Goal: Book appointment/travel/reservation

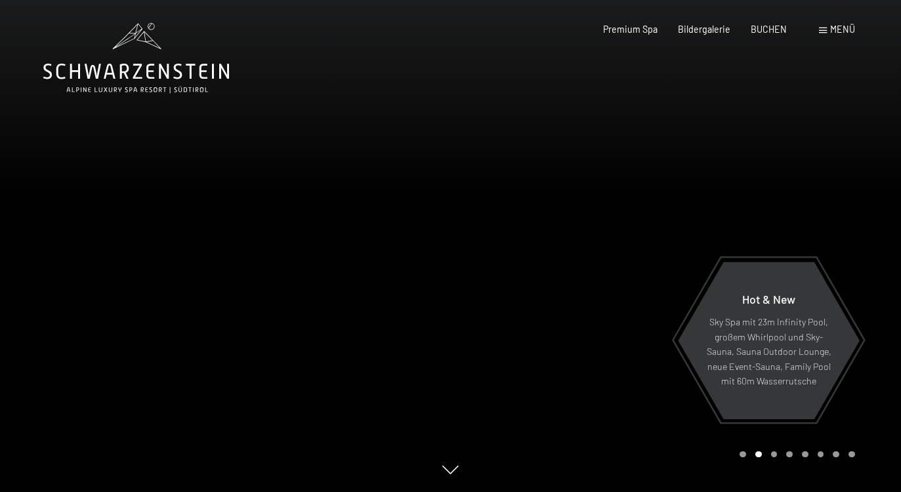
click at [840, 31] on span "Menü" at bounding box center [842, 29] width 25 height 11
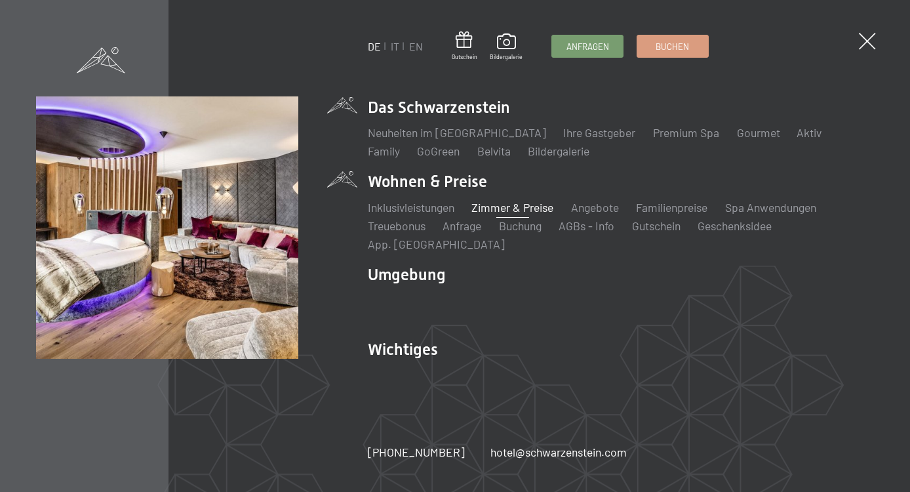
click at [510, 206] on link "Zimmer & Preise" at bounding box center [513, 207] width 82 height 14
click at [499, 208] on link "Zimmer & Preise" at bounding box center [513, 207] width 82 height 14
click at [512, 209] on link "Zimmer & Preise" at bounding box center [513, 207] width 82 height 14
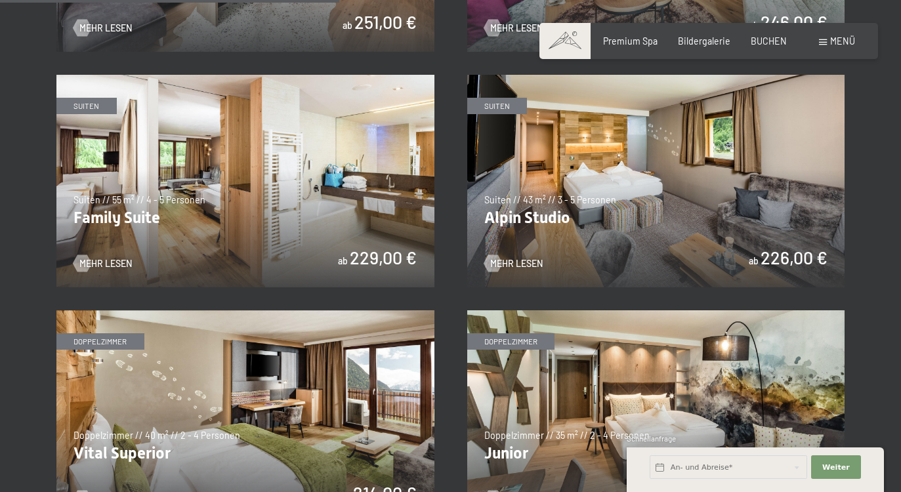
scroll to position [1368, 0]
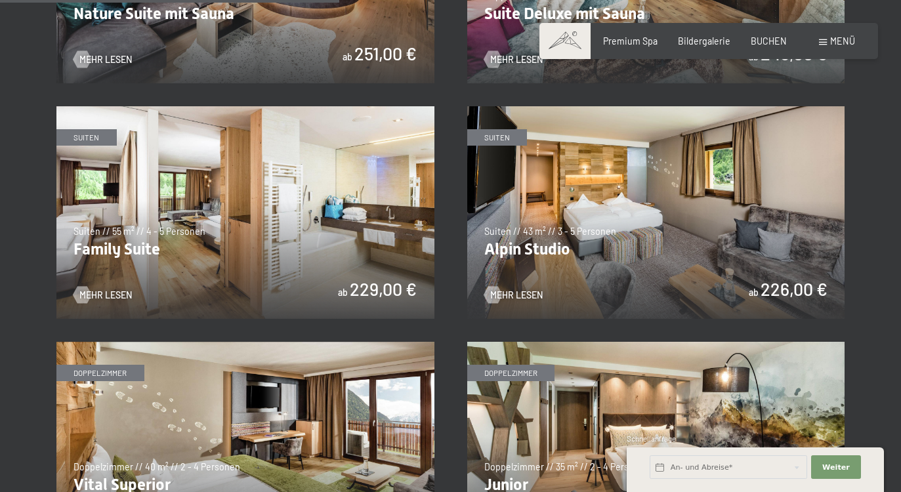
click at [596, 210] on img at bounding box center [656, 212] width 378 height 213
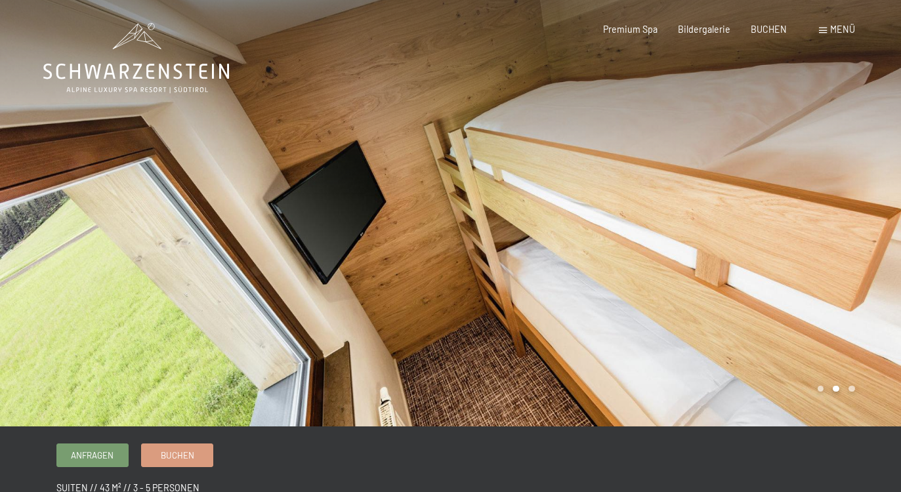
click at [814, 197] on div at bounding box center [676, 213] width 451 height 426
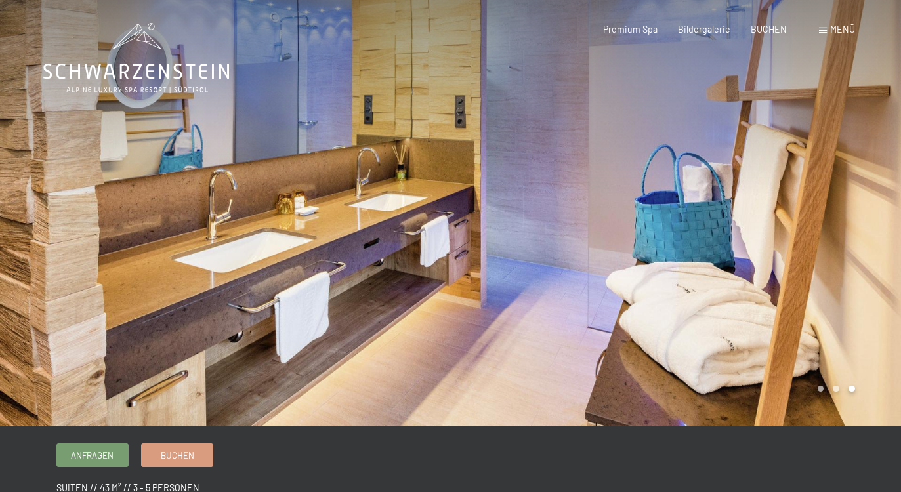
click at [814, 197] on div at bounding box center [676, 213] width 451 height 426
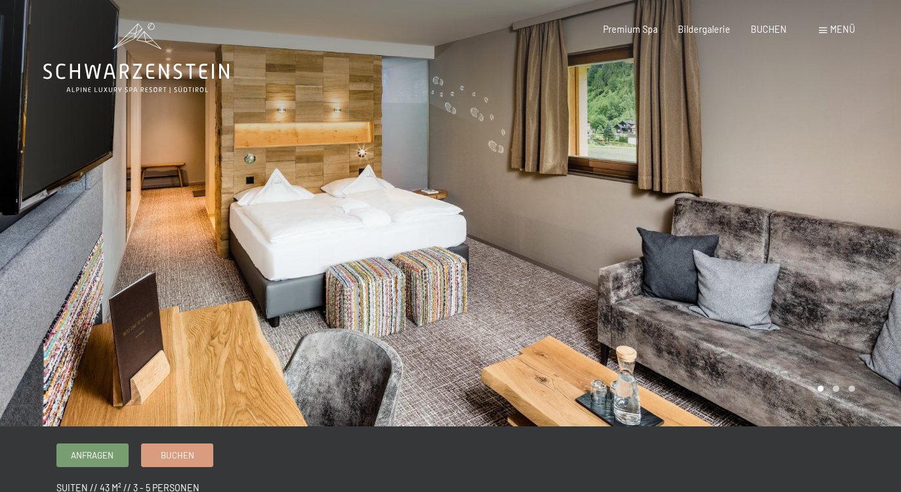
click at [814, 197] on div at bounding box center [676, 213] width 451 height 426
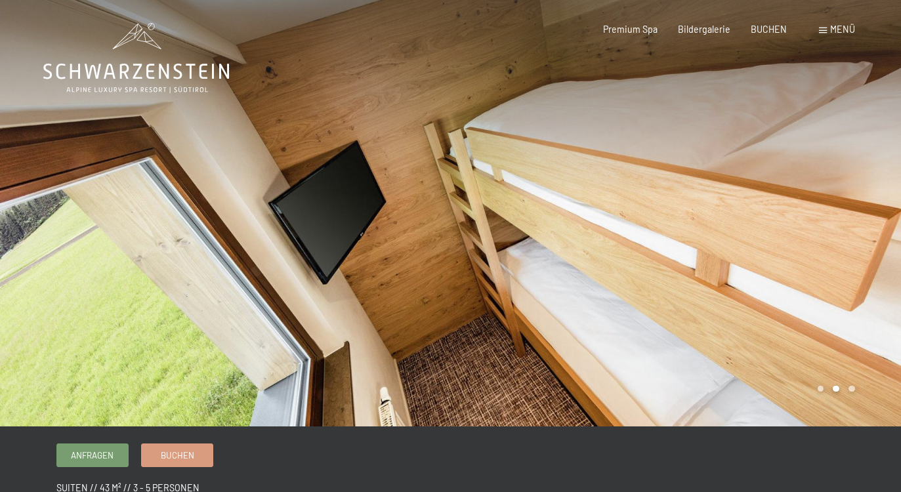
click at [814, 197] on div at bounding box center [676, 213] width 451 height 426
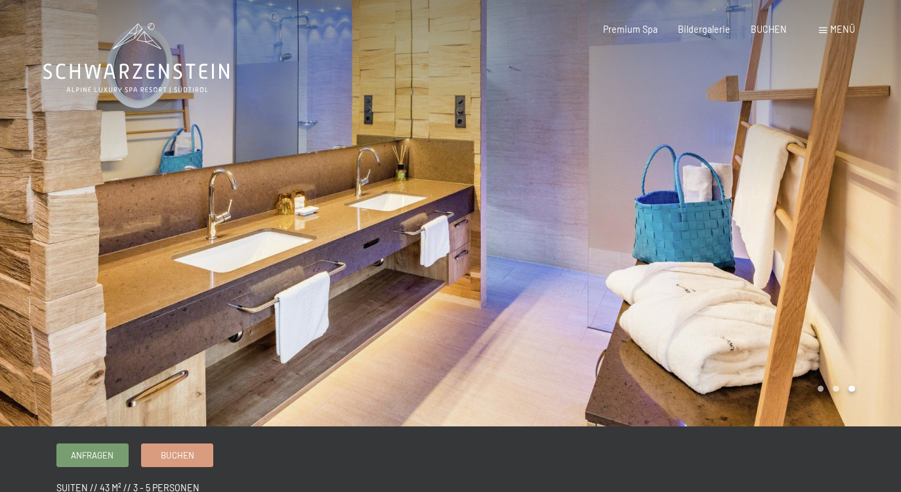
click at [814, 197] on div at bounding box center [676, 213] width 451 height 426
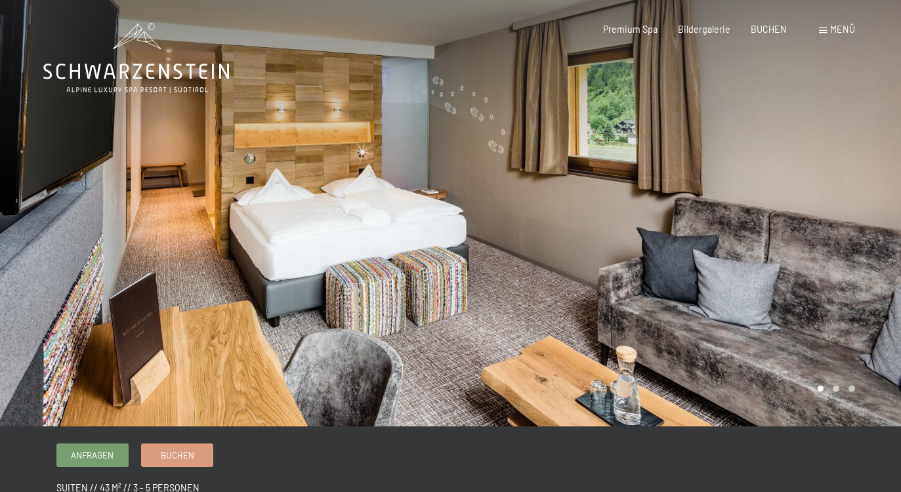
click at [814, 197] on div at bounding box center [676, 213] width 451 height 426
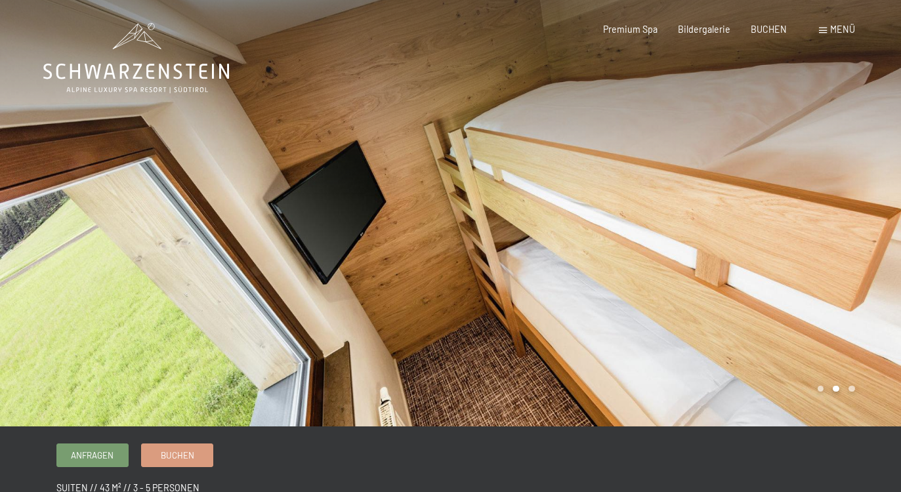
click at [814, 197] on div at bounding box center [676, 213] width 451 height 426
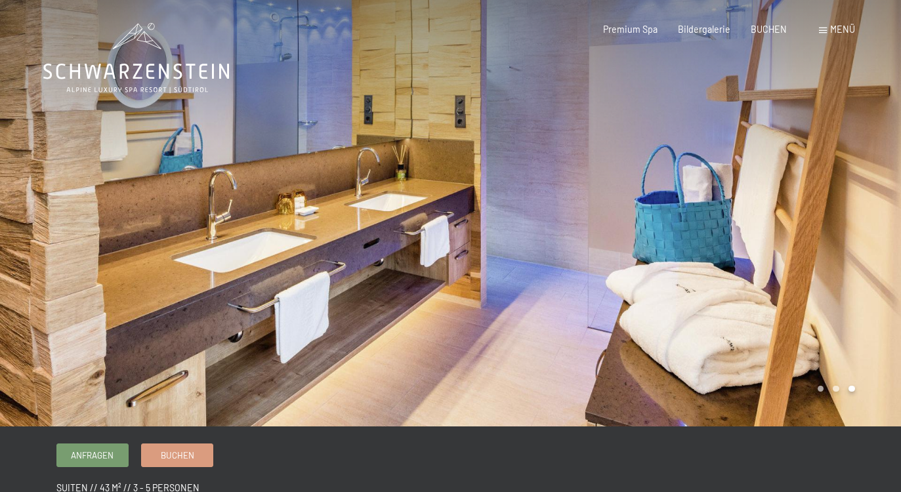
click at [53, 205] on div at bounding box center [225, 213] width 451 height 426
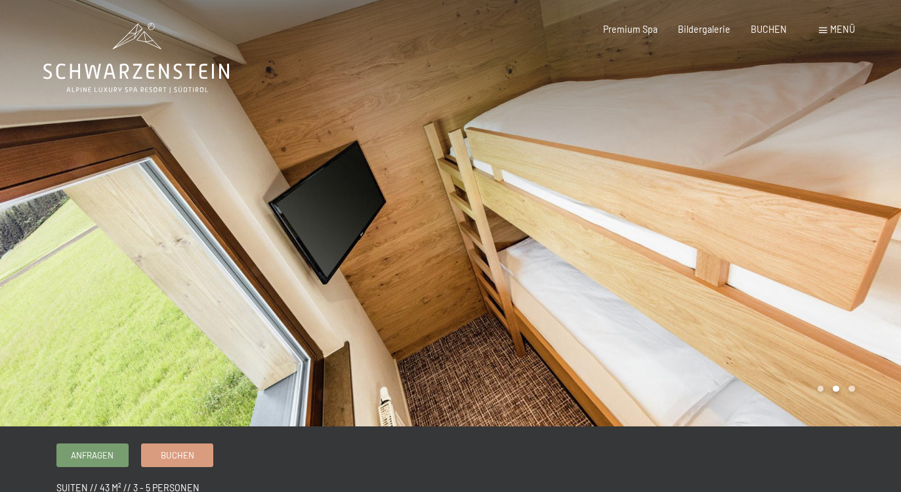
click at [53, 205] on div at bounding box center [225, 213] width 451 height 426
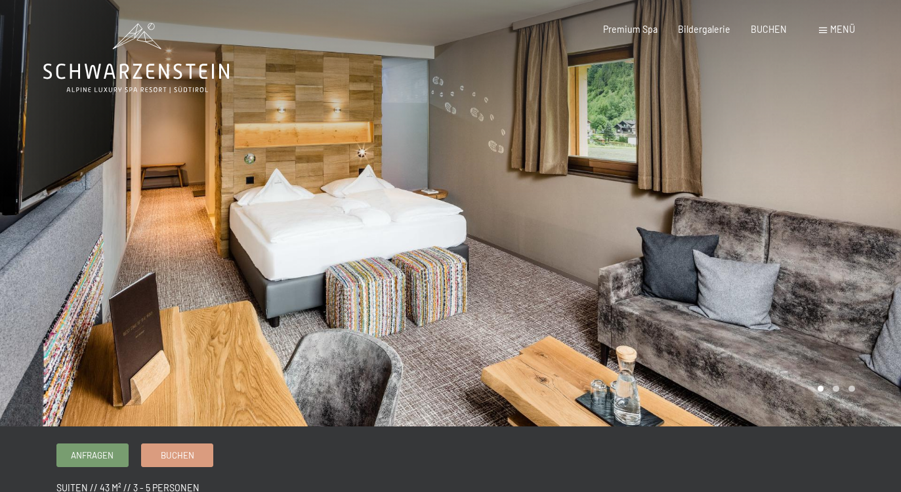
click at [851, 213] on div at bounding box center [676, 213] width 451 height 426
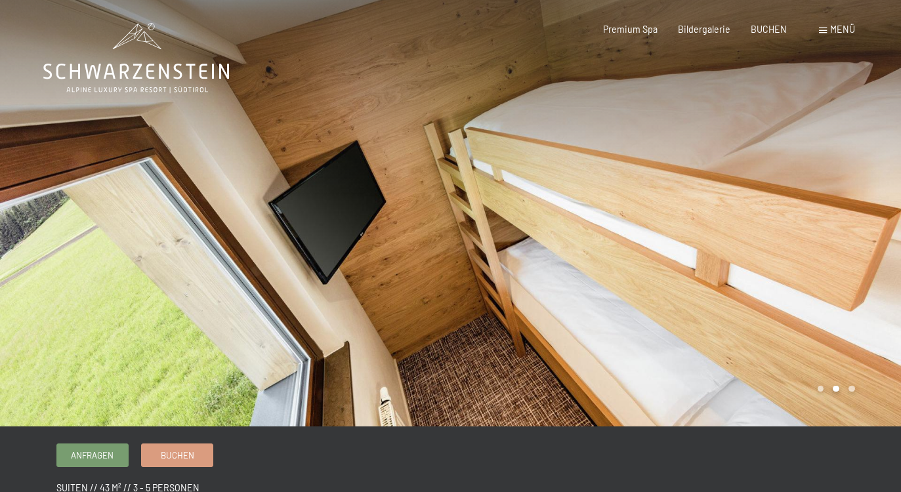
click at [851, 213] on div at bounding box center [676, 213] width 451 height 426
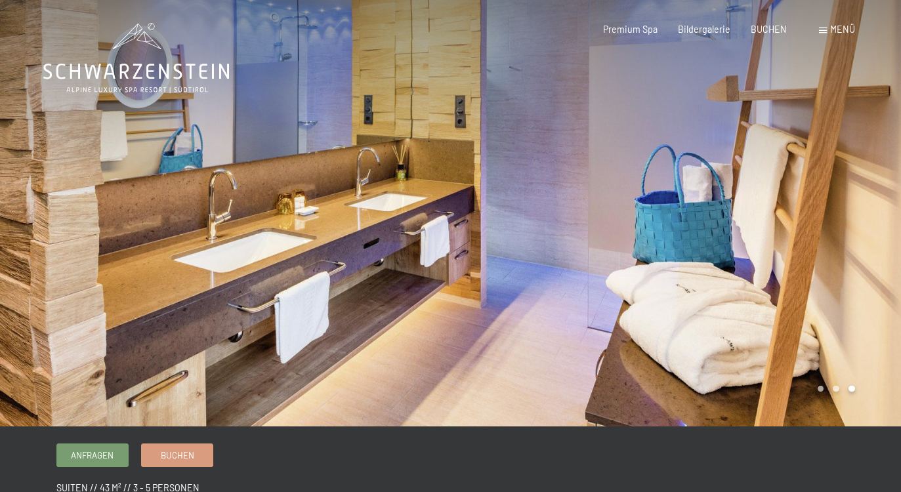
click at [851, 213] on div at bounding box center [676, 213] width 451 height 426
